Goal: Information Seeking & Learning: Learn about a topic

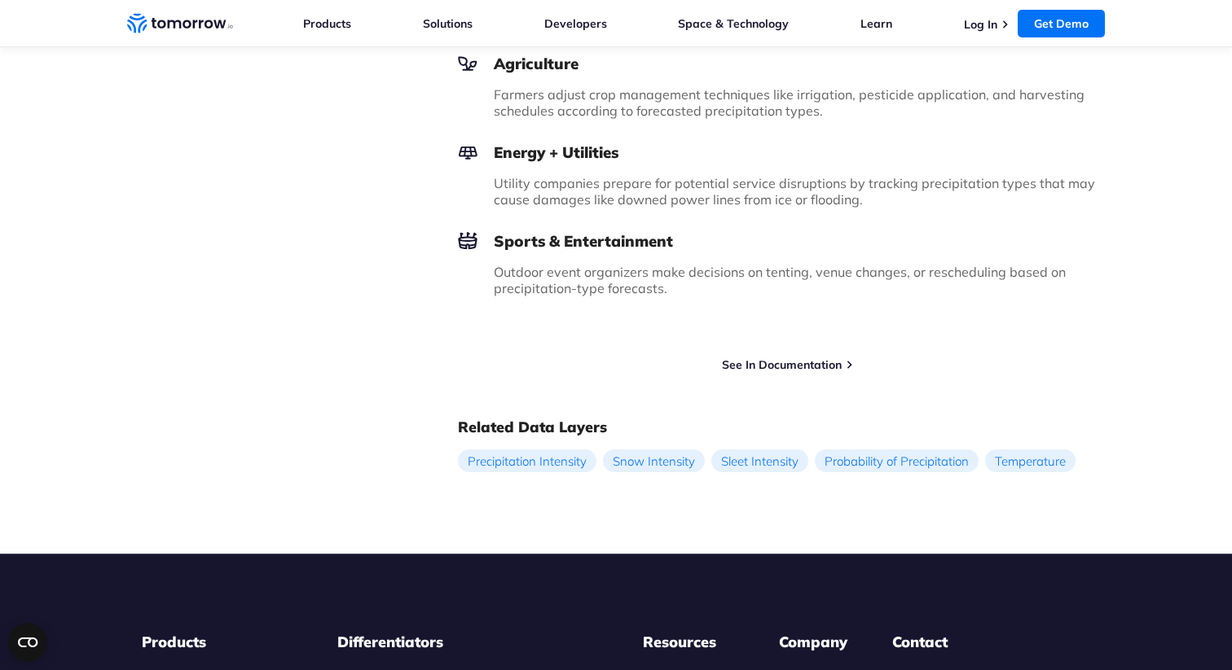
scroll to position [1321, 0]
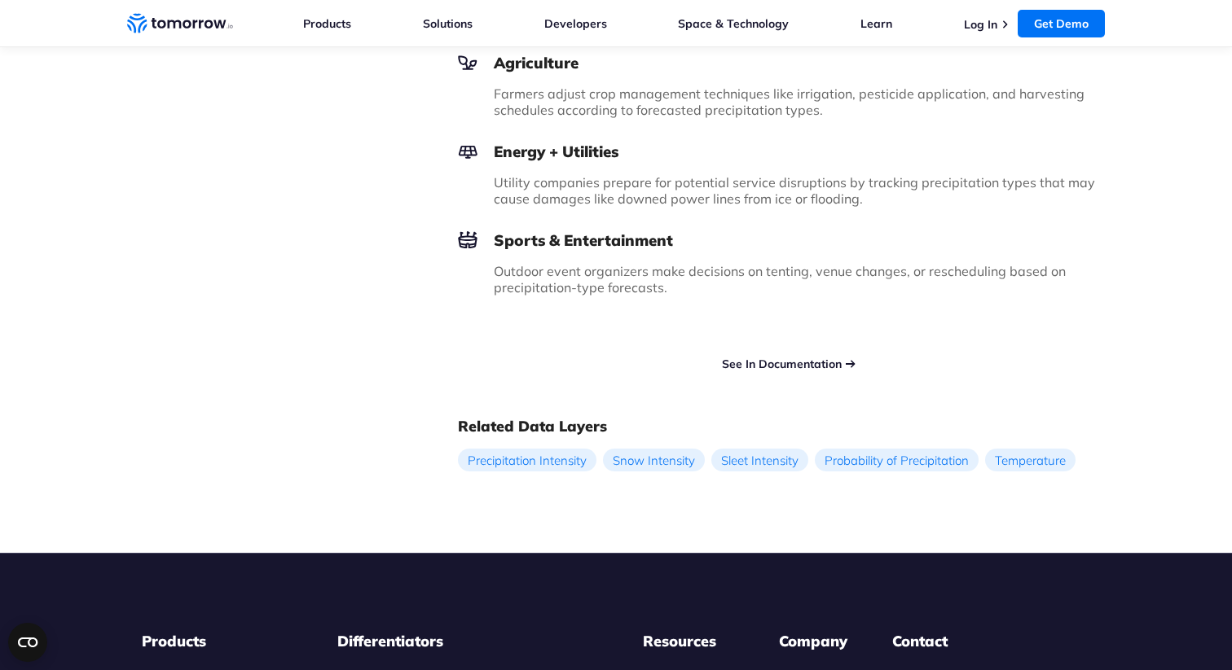
click at [784, 368] on link "See In Documentation" at bounding box center [782, 364] width 120 height 15
click at [782, 363] on link "See In Documentation" at bounding box center [782, 364] width 120 height 15
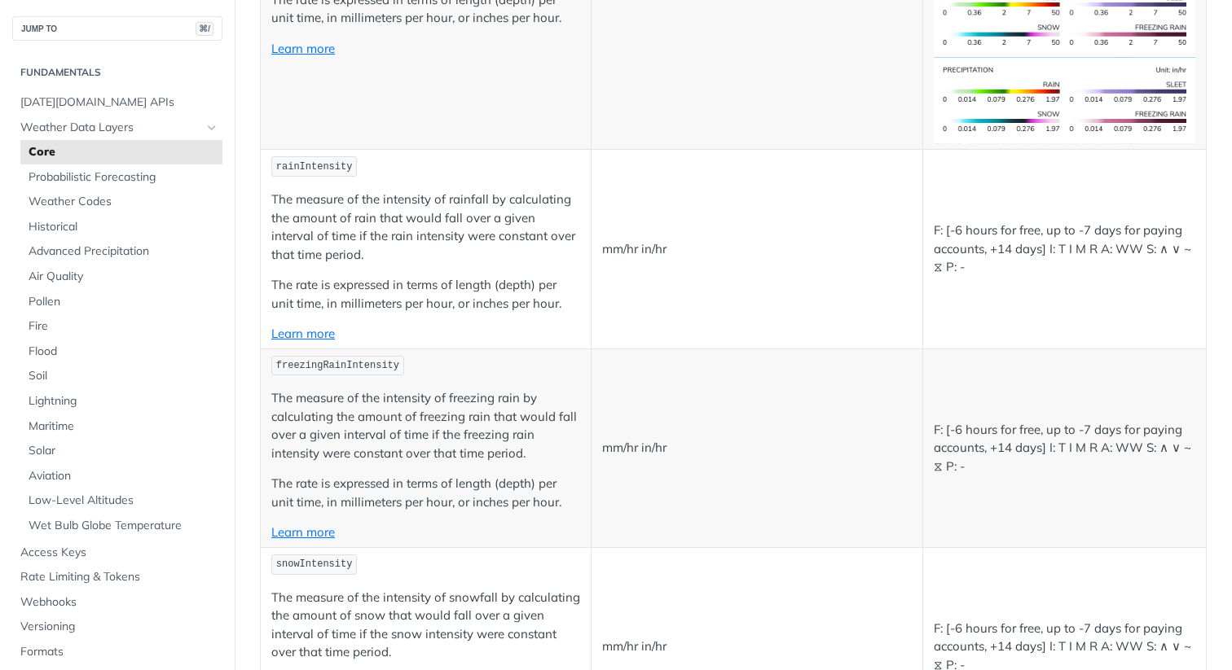
scroll to position [3123, 0]
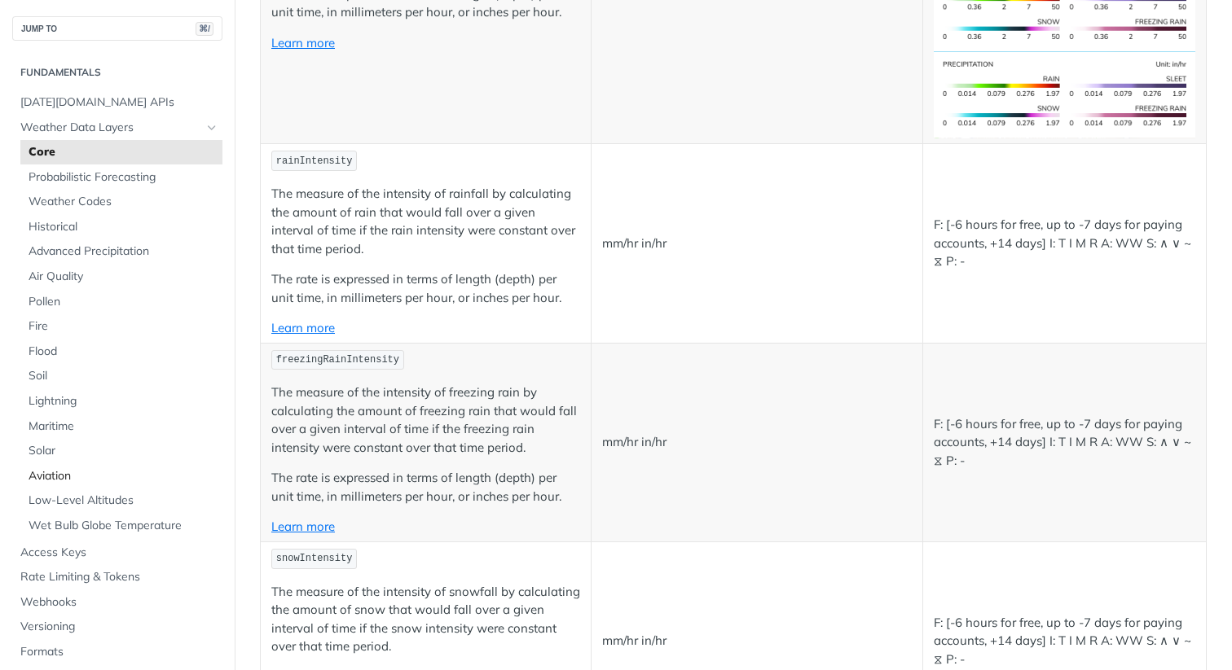
click at [65, 481] on span "Aviation" at bounding box center [124, 476] width 190 height 16
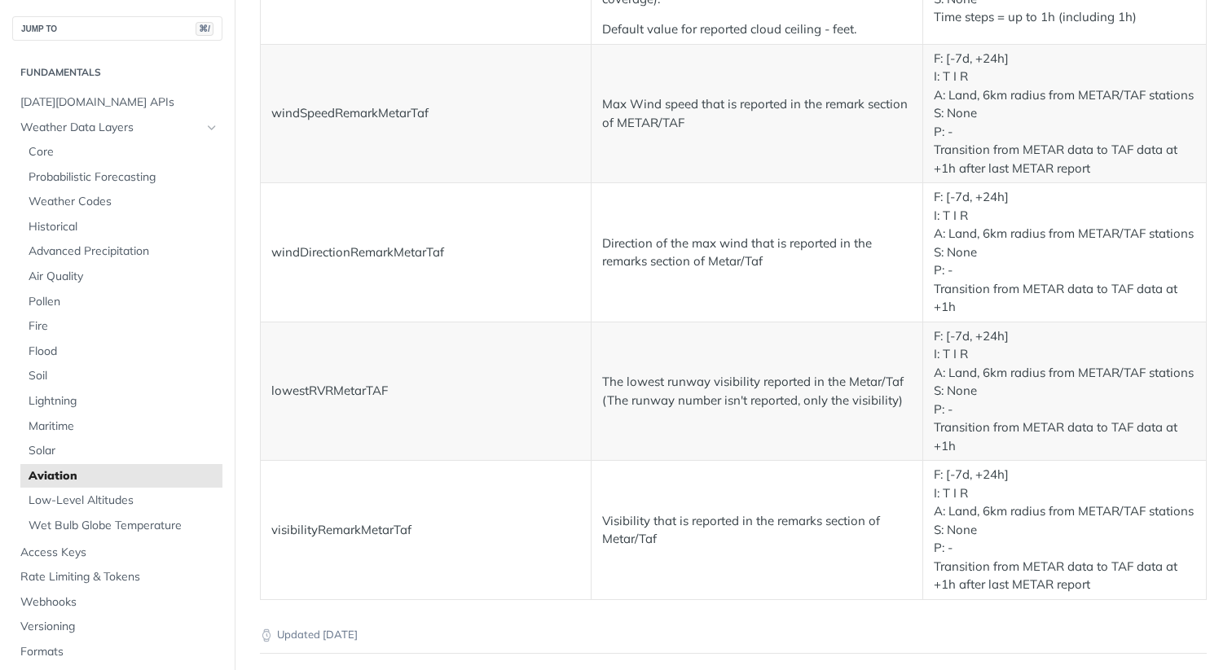
scroll to position [3062, 0]
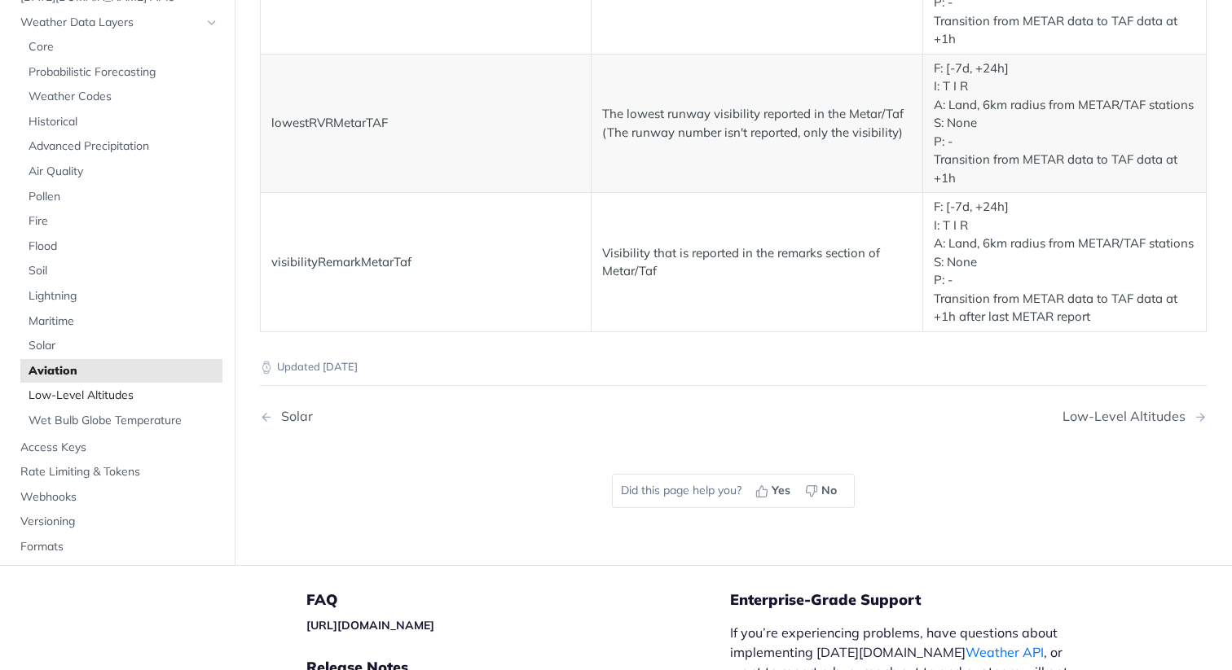
click at [104, 396] on span "Low-Level Altitudes" at bounding box center [124, 396] width 190 height 16
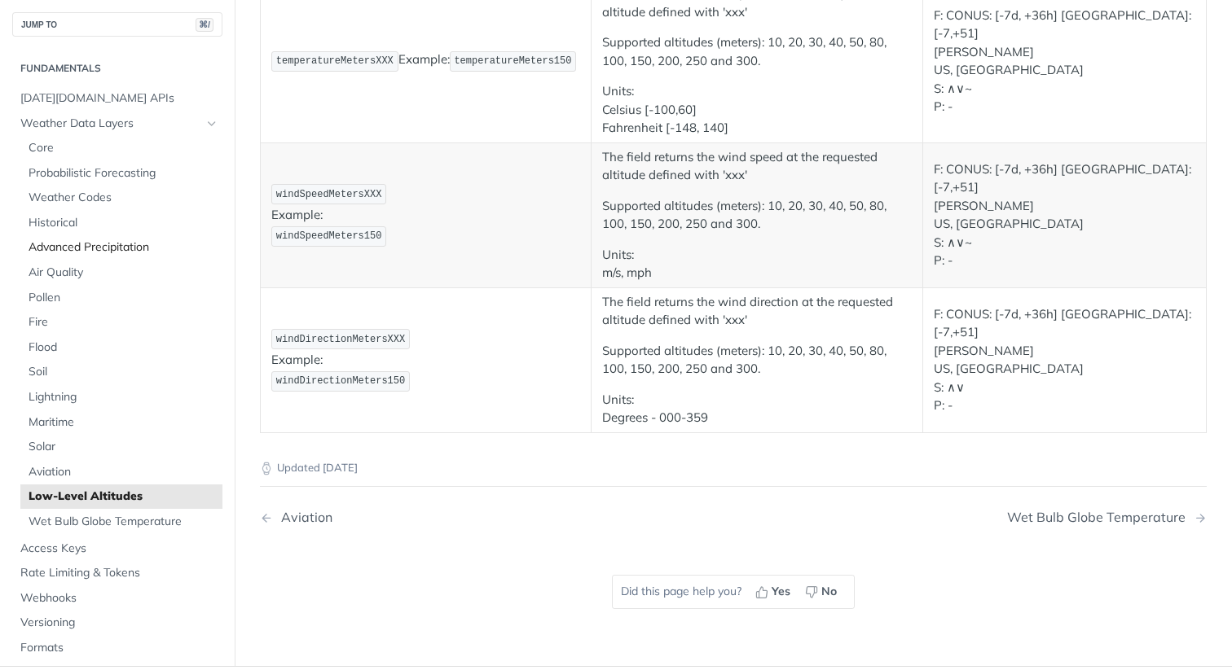
click at [51, 239] on span "Advanced Precipitation" at bounding box center [124, 247] width 190 height 16
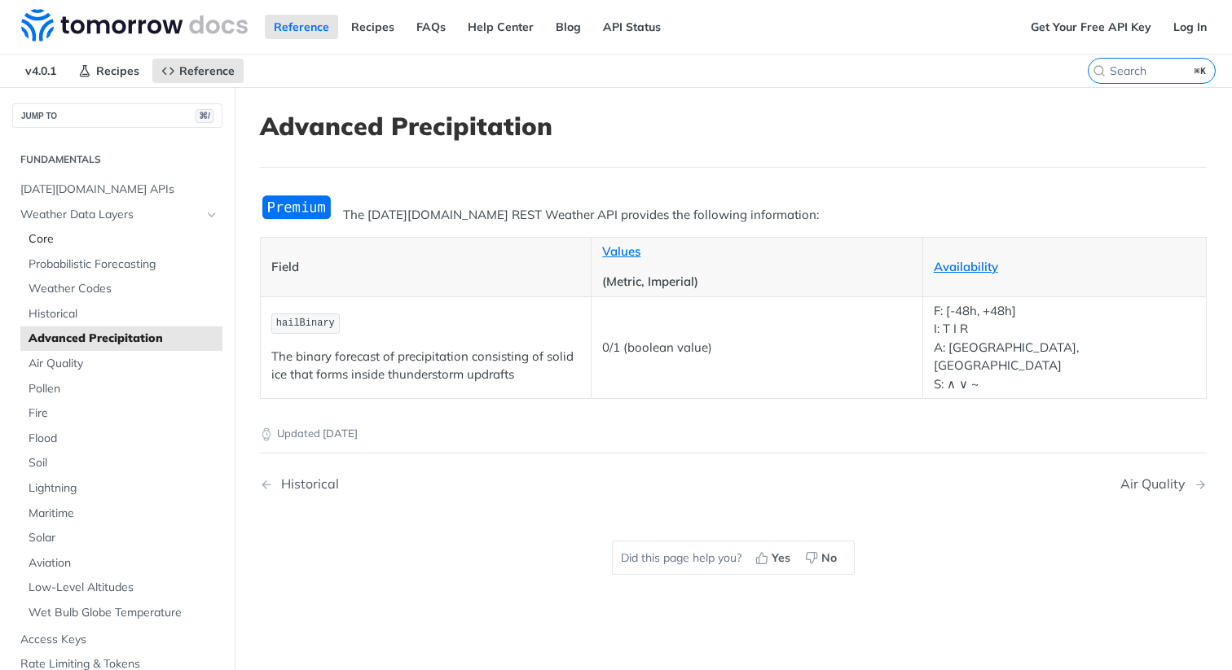
click at [57, 237] on span "Core" at bounding box center [124, 239] width 190 height 16
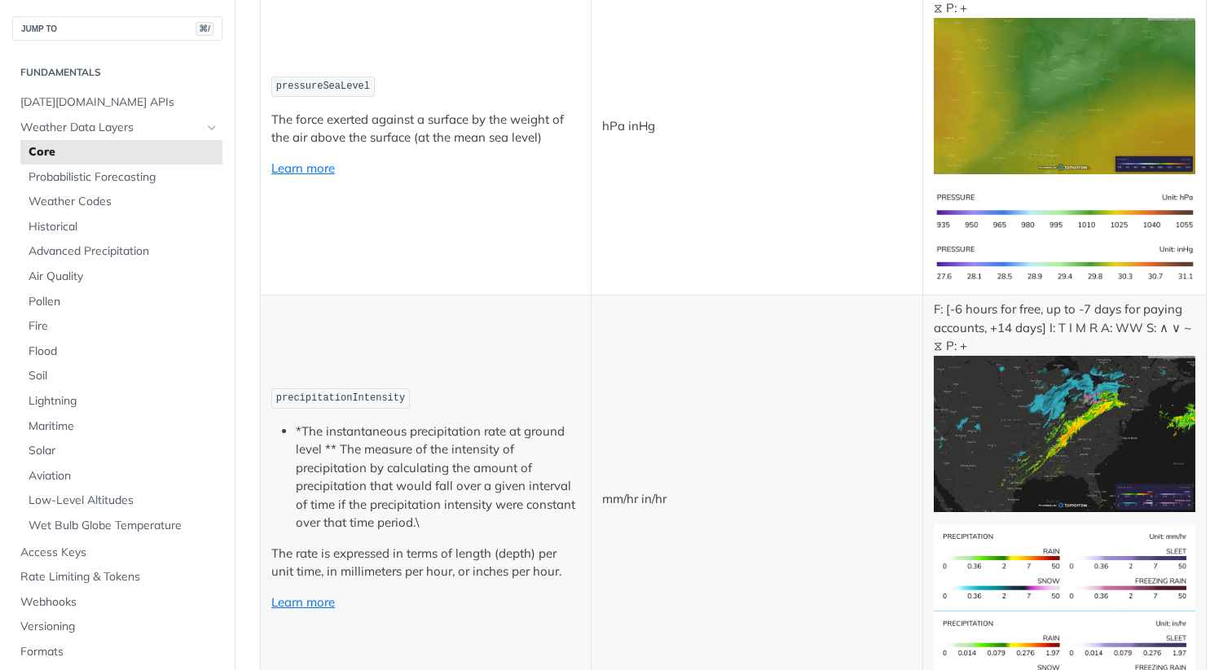
scroll to position [2563, 0]
